Goal: Information Seeking & Learning: Check status

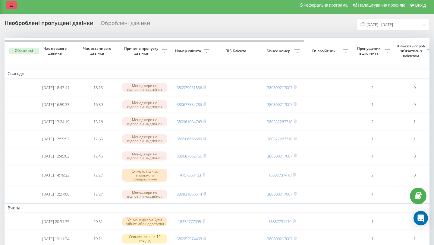
click at [11, 6] on icon at bounding box center [12, 5] width 4 height 4
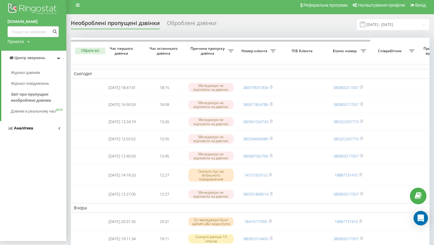
click at [27, 130] on span "Аналiтика" at bounding box center [23, 128] width 19 height 5
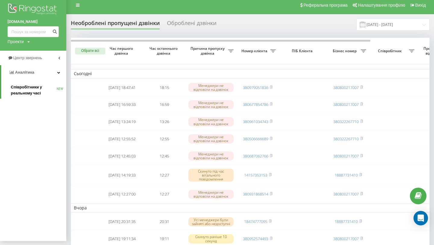
click at [45, 90] on span "Співробітники у реальному часі" at bounding box center [34, 90] width 46 height 12
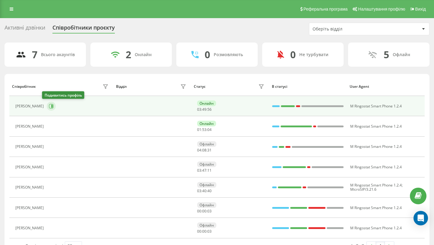
click at [49, 108] on icon at bounding box center [51, 106] width 5 height 5
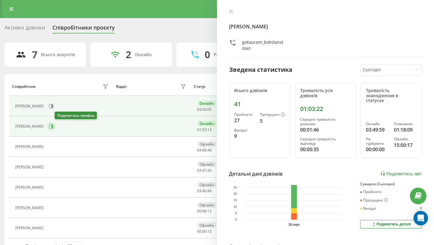
click at [54, 128] on icon at bounding box center [51, 126] width 5 height 5
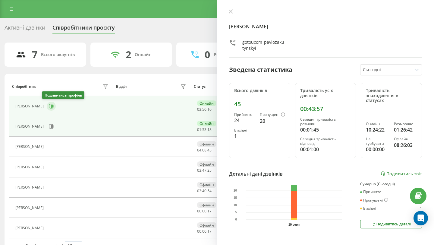
click at [49, 108] on icon at bounding box center [51, 106] width 5 height 5
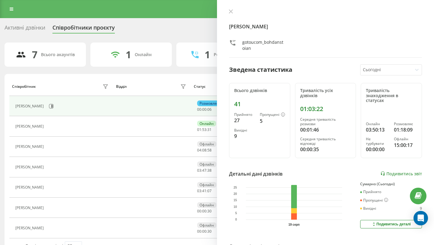
click at [233, 51] on div "Богдан Стоян gotoucom_bohdanstoian" at bounding box center [325, 33] width 193 height 49
